Goal: Task Accomplishment & Management: Complete application form

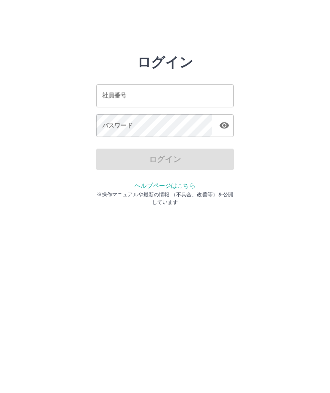
click at [202, 95] on input "社員番号" at bounding box center [165, 95] width 138 height 23
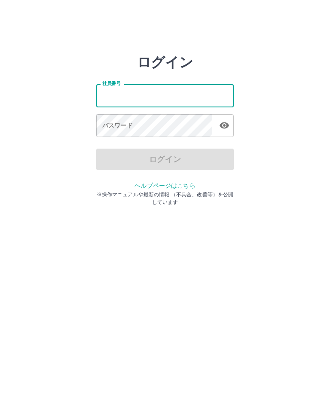
click at [187, 192] on html "ログイン 社員番号 社員番号 パスワード パスワード ログイン ヘルプページはこちら ※操作マニュアルや最新の情報 （不具合、改善等）を公開しています" at bounding box center [165, 96] width 330 height 192
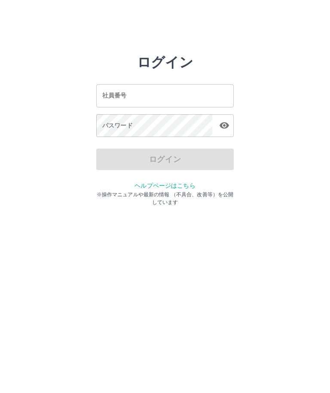
click at [185, 192] on html "ログイン 社員番号 社員番号 パスワード パスワード ログイン ヘルプページはこちら ※操作マニュアルや最新の情報 （不具合、改善等）を公開しています" at bounding box center [165, 96] width 330 height 192
click at [164, 92] on input "社員番号" at bounding box center [165, 95] width 138 height 23
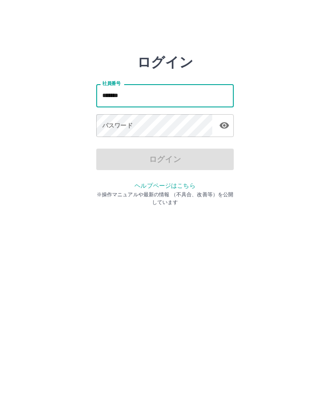
type input "*******"
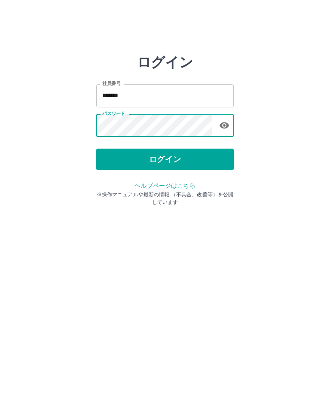
click at [188, 158] on button "ログイン" at bounding box center [165, 159] width 138 height 21
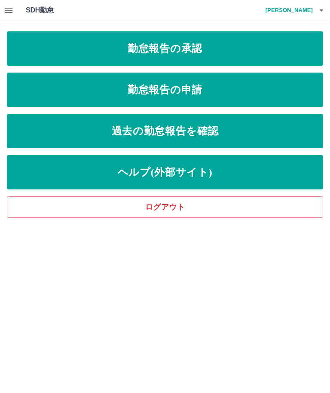
click at [272, 91] on link "勤怠報告の申請" at bounding box center [165, 90] width 316 height 34
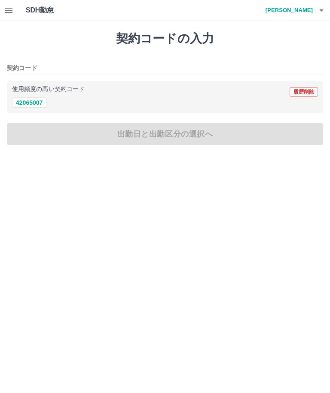
click at [41, 103] on button "42065007" at bounding box center [29, 103] width 34 height 10
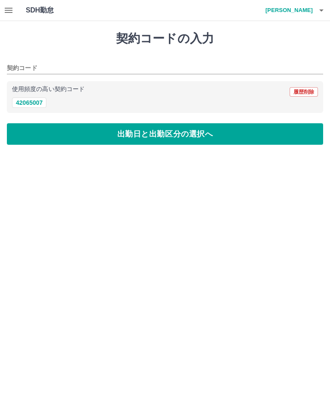
type input "********"
click at [82, 138] on button "出勤日と出勤区分の選択へ" at bounding box center [165, 133] width 316 height 21
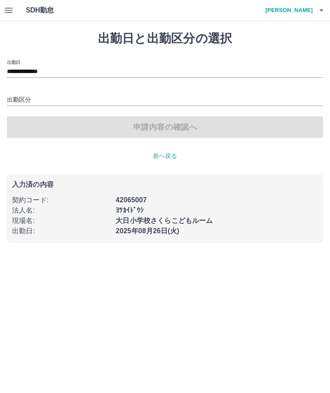
click at [36, 97] on input "出勤区分" at bounding box center [165, 100] width 316 height 11
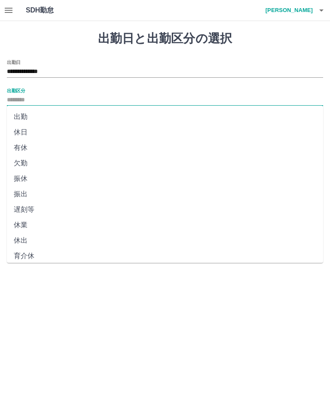
click at [74, 118] on li "出勤" at bounding box center [165, 116] width 316 height 15
type input "**"
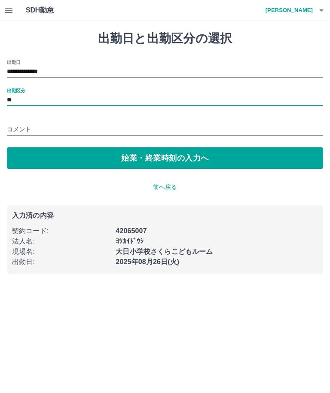
click at [80, 147] on button "始業・終業時刻の入力へ" at bounding box center [165, 157] width 316 height 21
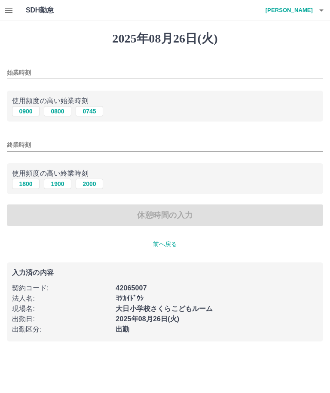
click at [64, 108] on button "0800" at bounding box center [58, 111] width 28 height 10
type input "****"
click at [65, 183] on button "1900" at bounding box center [58, 184] width 28 height 10
type input "****"
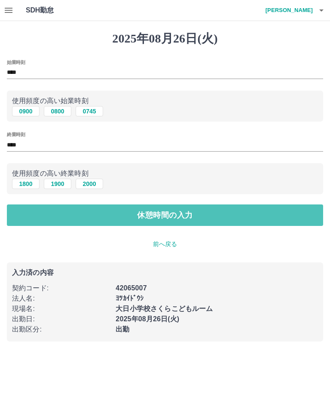
click at [82, 218] on button "休憩時間の入力" at bounding box center [165, 215] width 316 height 21
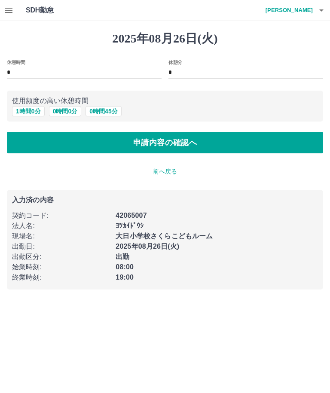
click at [37, 114] on button "1 時間 0 分" at bounding box center [28, 111] width 33 height 10
type input "*"
click at [52, 145] on button "申請内容の確認へ" at bounding box center [165, 142] width 316 height 21
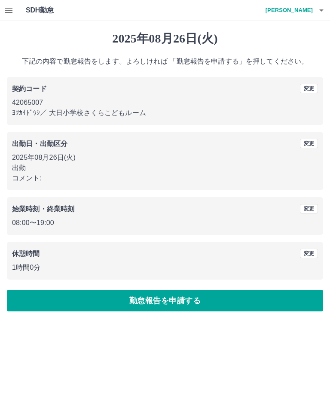
click at [172, 302] on button "勤怠報告を申請する" at bounding box center [165, 300] width 316 height 21
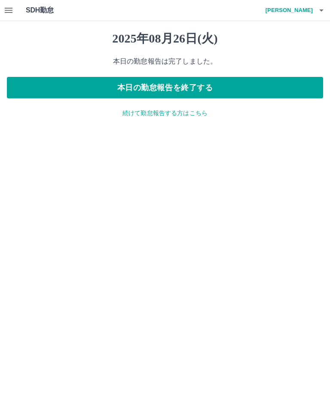
click at [11, 15] on icon "button" at bounding box center [8, 10] width 10 height 10
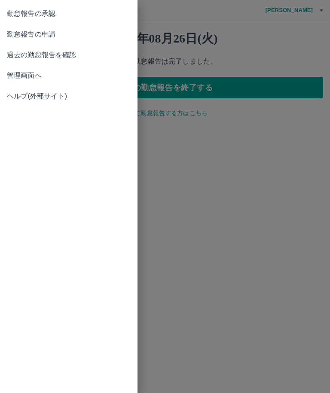
click at [79, 16] on span "勤怠報告の承認" at bounding box center [69, 14] width 124 height 10
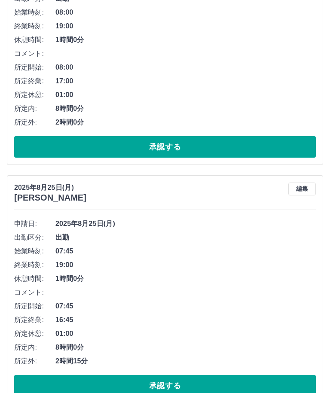
scroll to position [644, 0]
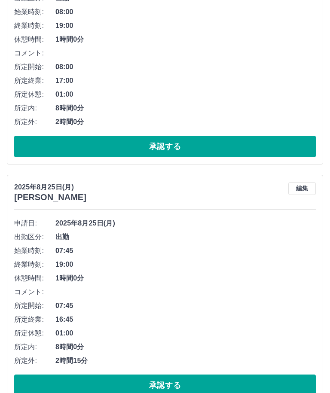
click at [307, 187] on button "編集" at bounding box center [302, 188] width 28 height 13
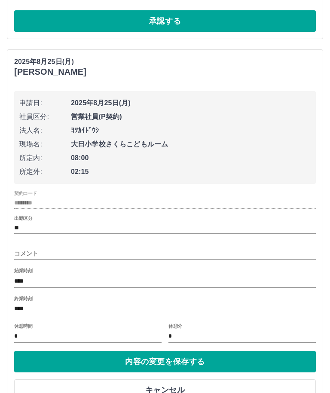
scroll to position [775, 0]
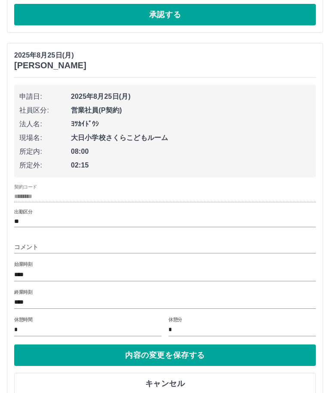
click at [71, 299] on input "****" at bounding box center [165, 303] width 302 height 12
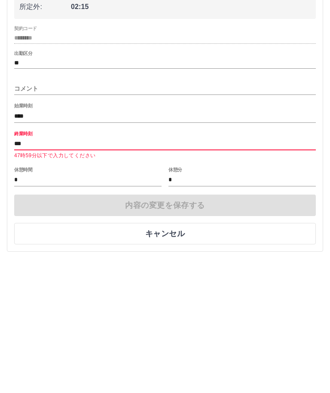
type input "****"
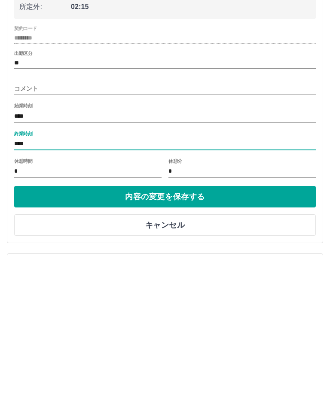
click at [232, 324] on button "内容の変更を保存する" at bounding box center [165, 334] width 302 height 21
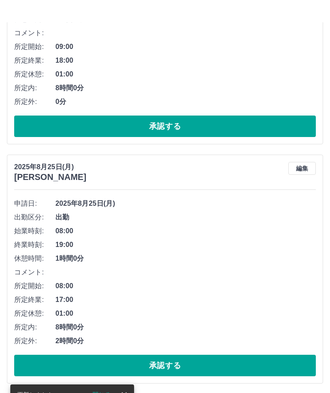
scroll to position [425, 0]
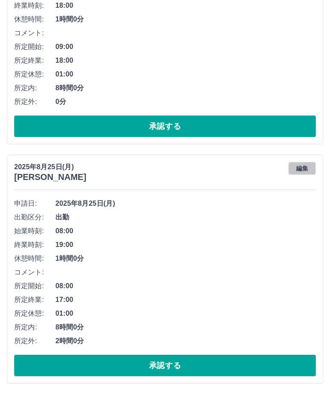
click at [309, 166] on button "編集" at bounding box center [302, 168] width 28 height 13
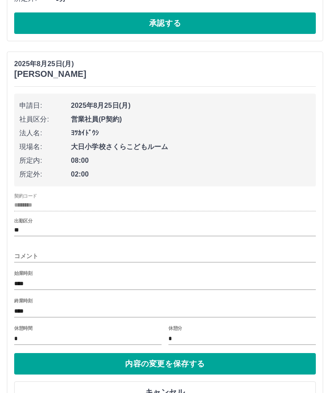
click at [121, 306] on input "****" at bounding box center [165, 312] width 302 height 12
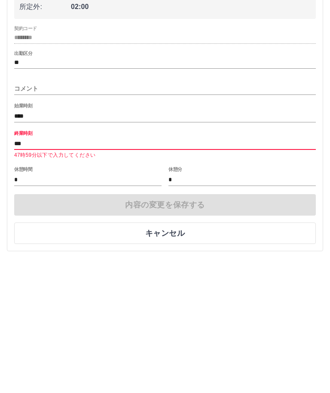
type input "****"
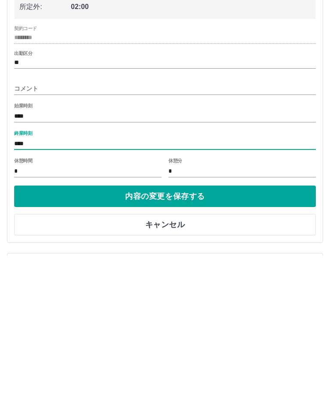
click at [258, 323] on button "内容の変更を保存する" at bounding box center [165, 333] width 302 height 21
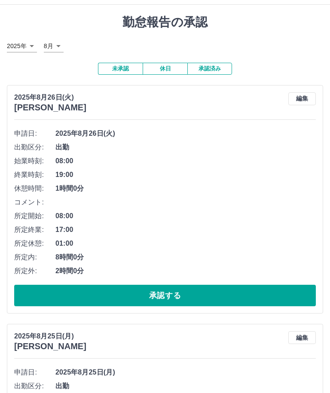
scroll to position [0, 0]
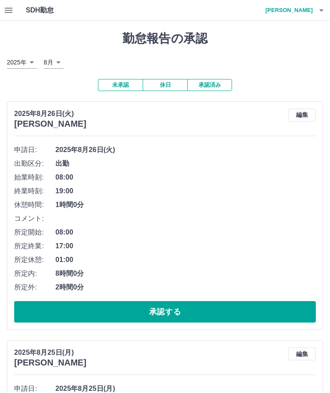
click at [11, 7] on icon "button" at bounding box center [8, 10] width 10 height 10
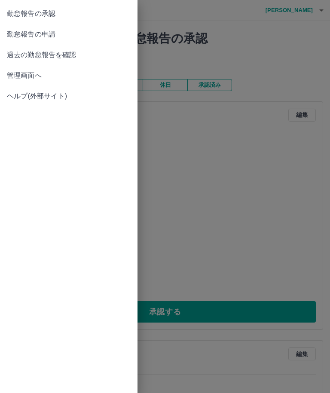
click at [65, 73] on span "管理画面へ" at bounding box center [69, 75] width 124 height 10
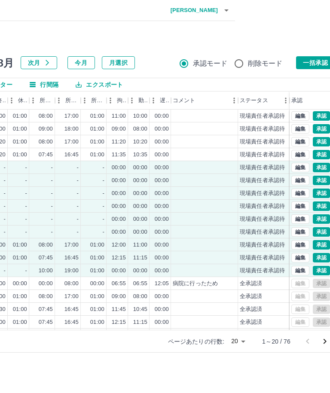
scroll to position [0, 110]
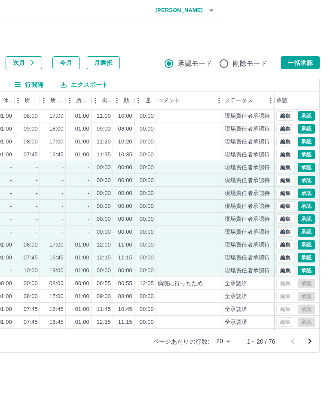
click at [311, 63] on button "一括承認" at bounding box center [300, 62] width 39 height 13
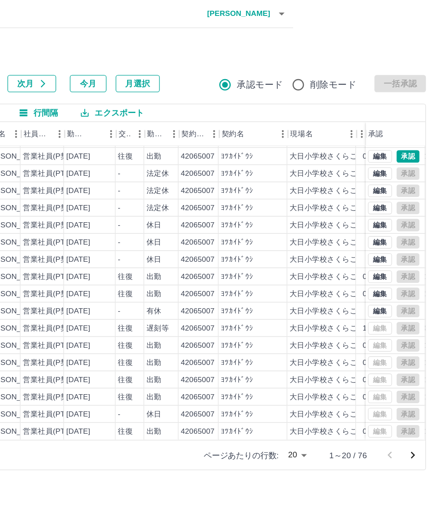
scroll to position [37, 14]
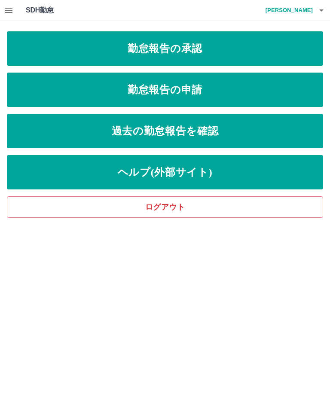
click at [324, 10] on icon "button" at bounding box center [321, 10] width 10 height 10
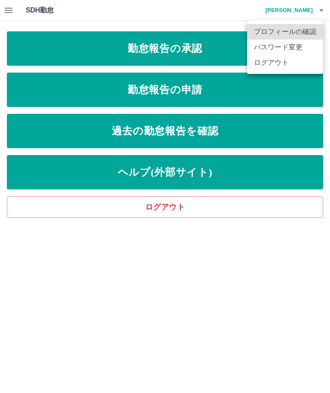
click at [278, 65] on li "ログアウト" at bounding box center [285, 62] width 76 height 15
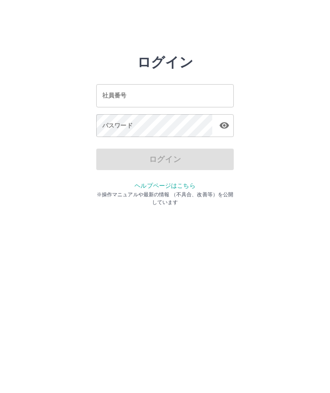
click at [112, 97] on div "社員番号 社員番号" at bounding box center [165, 95] width 138 height 23
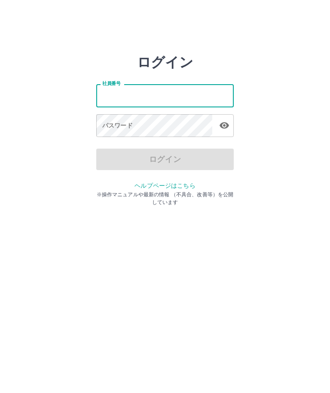
click at [127, 192] on html "ログイン 社員番号 社員番号 パスワード パスワード ログイン ヘルプページはこちら ※操作マニュアルや最新の情報 （不具合、改善等）を公開しています" at bounding box center [165, 96] width 330 height 192
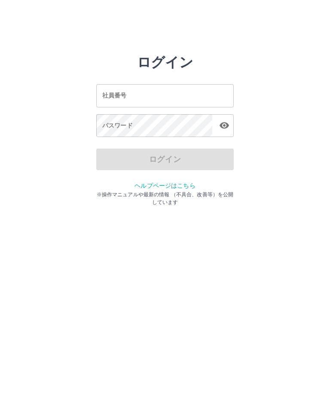
click at [102, 98] on div "社員番号 社員番号" at bounding box center [165, 95] width 138 height 23
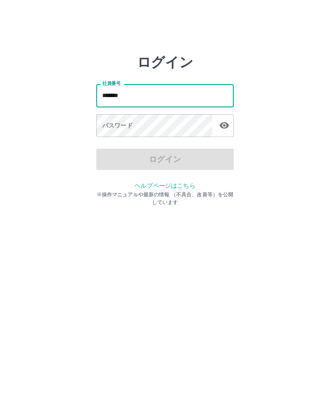
type input "*******"
click at [106, 125] on div "パスワード パスワード" at bounding box center [165, 126] width 138 height 24
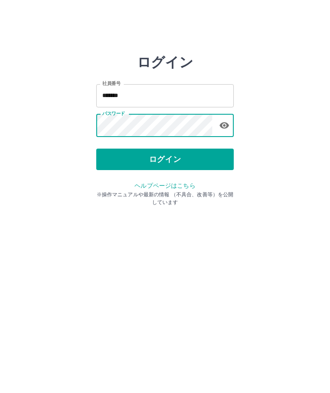
click at [229, 124] on button "button" at bounding box center [224, 125] width 17 height 17
click at [177, 158] on button "ログイン" at bounding box center [165, 159] width 138 height 21
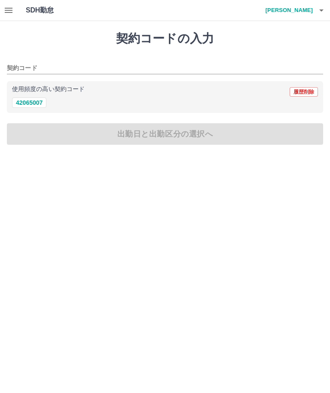
click at [15, 10] on button "button" at bounding box center [8, 10] width 17 height 21
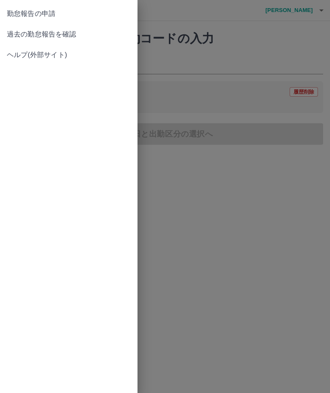
click at [77, 35] on span "過去の勤怠報告を確認" at bounding box center [69, 34] width 124 height 10
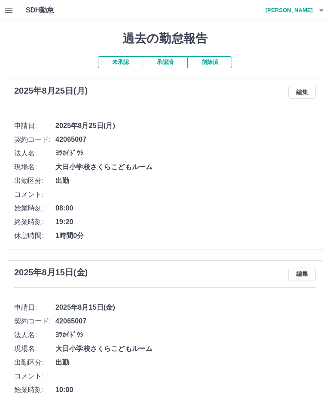
click at [9, 11] on icon "button" at bounding box center [8, 10] width 10 height 10
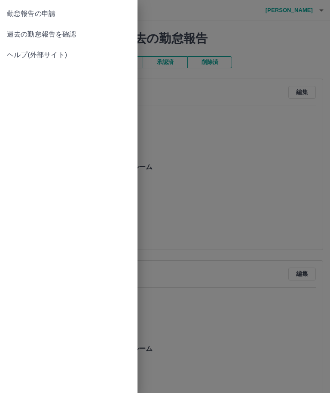
click at [36, 15] on span "勤怠報告の申請" at bounding box center [69, 14] width 124 height 10
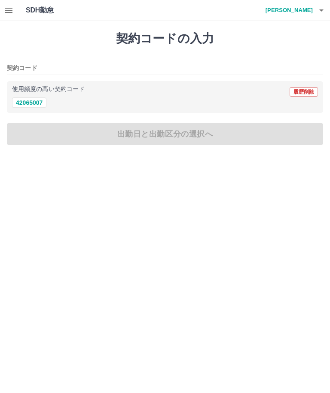
click at [29, 106] on button "42065007" at bounding box center [29, 103] width 34 height 10
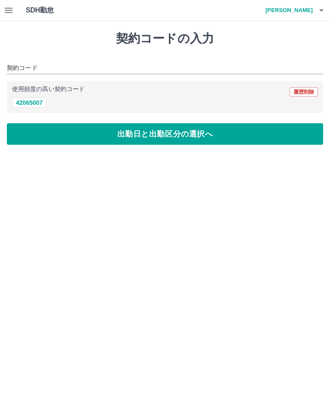
type input "********"
click at [147, 135] on button "出勤日と出勤区分の選択へ" at bounding box center [165, 133] width 316 height 21
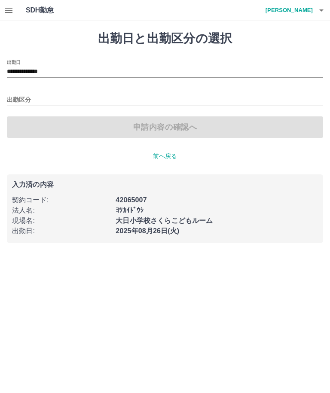
click at [16, 95] on input "出勤区分" at bounding box center [165, 100] width 316 height 11
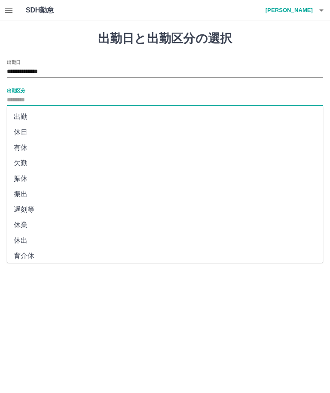
click at [22, 117] on li "出勤" at bounding box center [165, 116] width 316 height 15
type input "**"
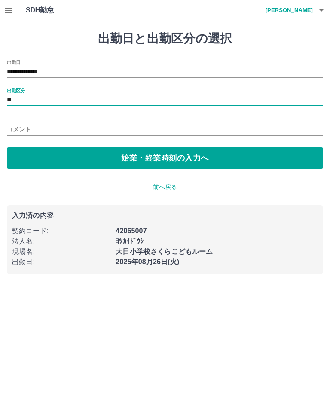
click at [176, 162] on button "始業・終業時刻の入力へ" at bounding box center [165, 157] width 316 height 21
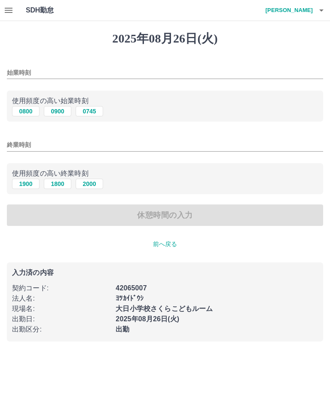
click at [92, 110] on button "0745" at bounding box center [90, 111] width 28 height 10
type input "****"
click at [25, 183] on button "1900" at bounding box center [26, 184] width 28 height 10
type input "****"
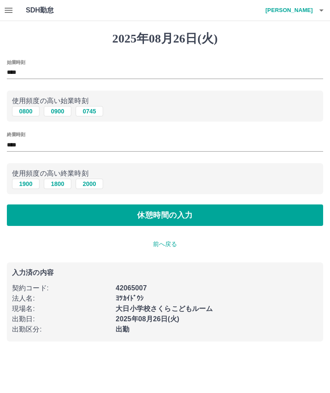
click at [197, 216] on button "休憩時間の入力" at bounding box center [165, 215] width 316 height 21
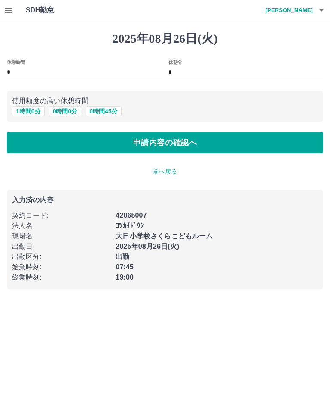
click at [23, 114] on button "1 時間 0 分" at bounding box center [28, 111] width 33 height 10
type input "*"
click at [193, 147] on button "申請内容の確認へ" at bounding box center [165, 142] width 316 height 21
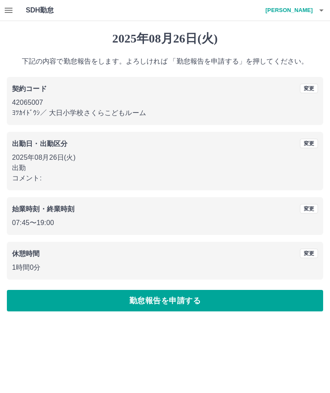
click at [163, 301] on button "勤怠報告を申請する" at bounding box center [165, 300] width 316 height 21
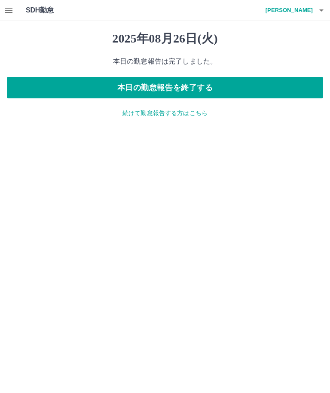
click at [160, 85] on button "本日の勤怠報告を終了する" at bounding box center [165, 87] width 316 height 21
